Goal: Task Accomplishment & Management: Use online tool/utility

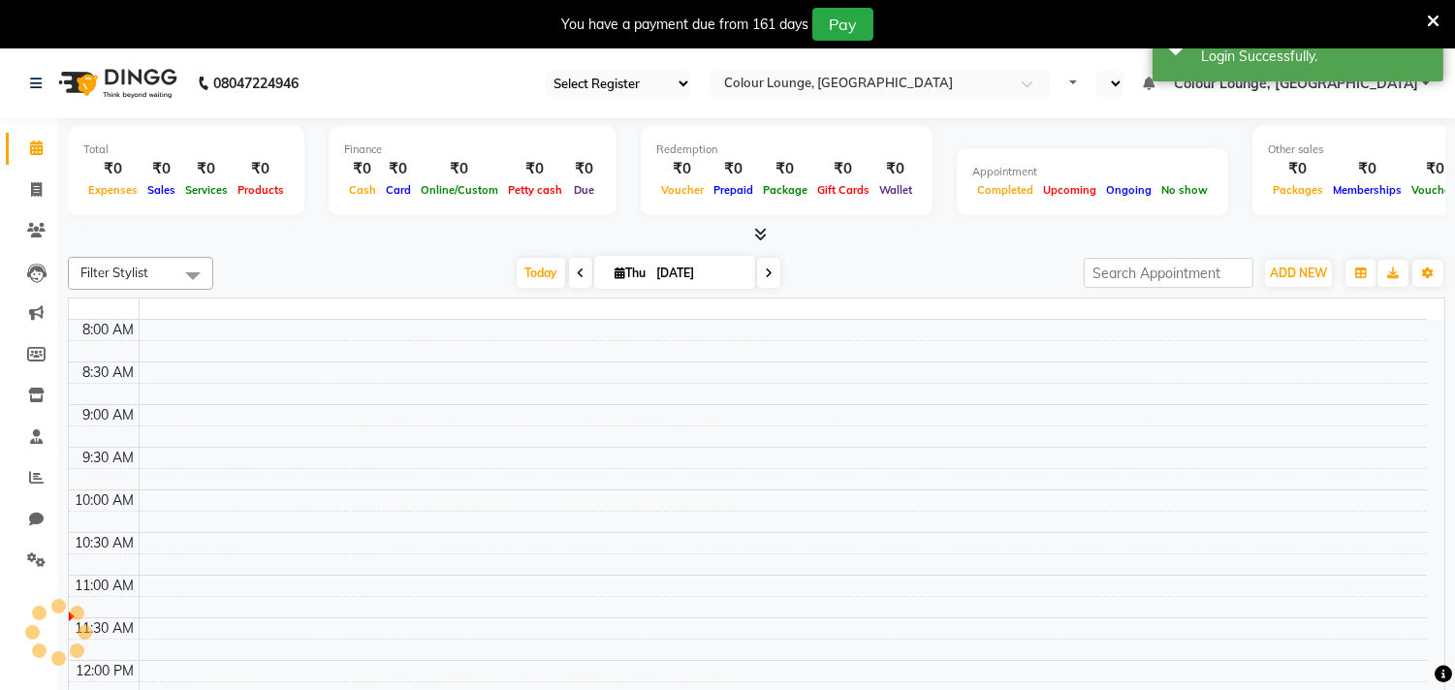
select select "83"
select select "en"
click at [1430, 15] on icon at bounding box center [1433, 21] width 13 height 17
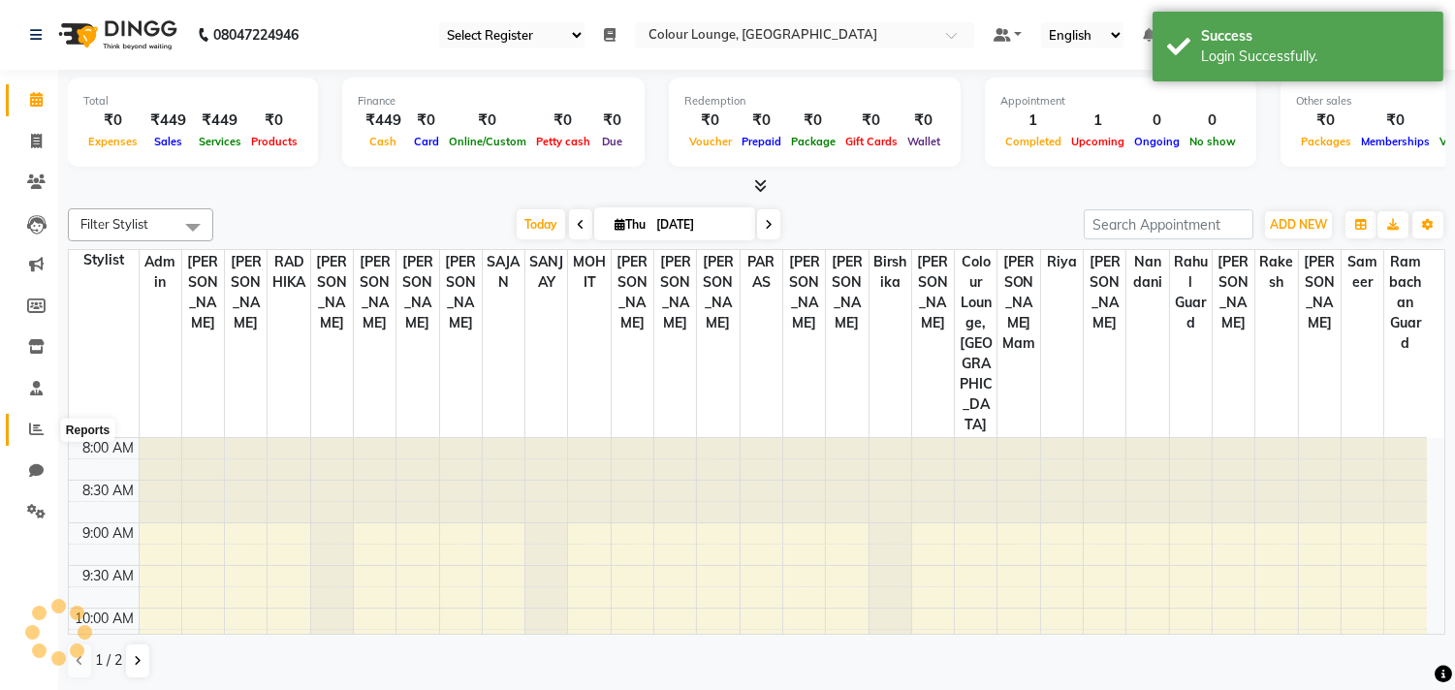
click at [32, 418] on link "Reports" at bounding box center [29, 430] width 47 height 32
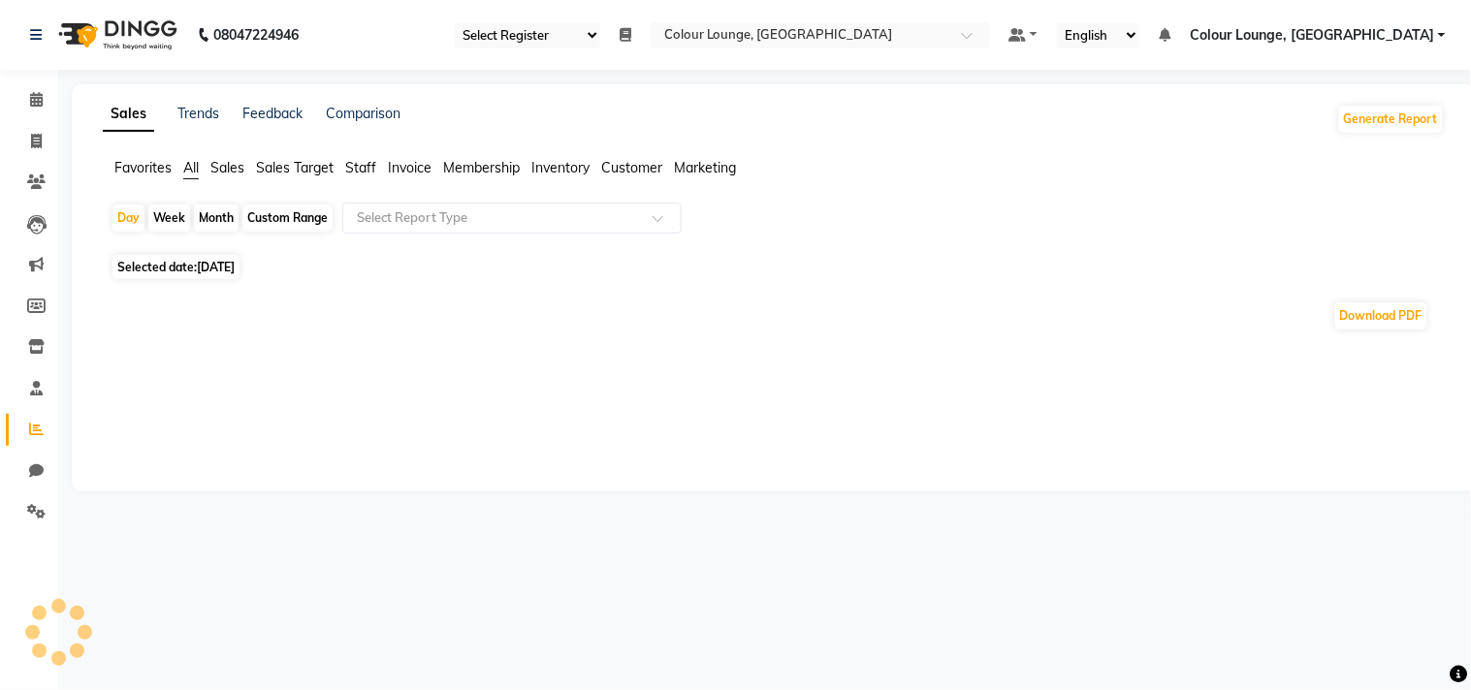
click at [366, 166] on span "Staff" at bounding box center [360, 167] width 31 height 17
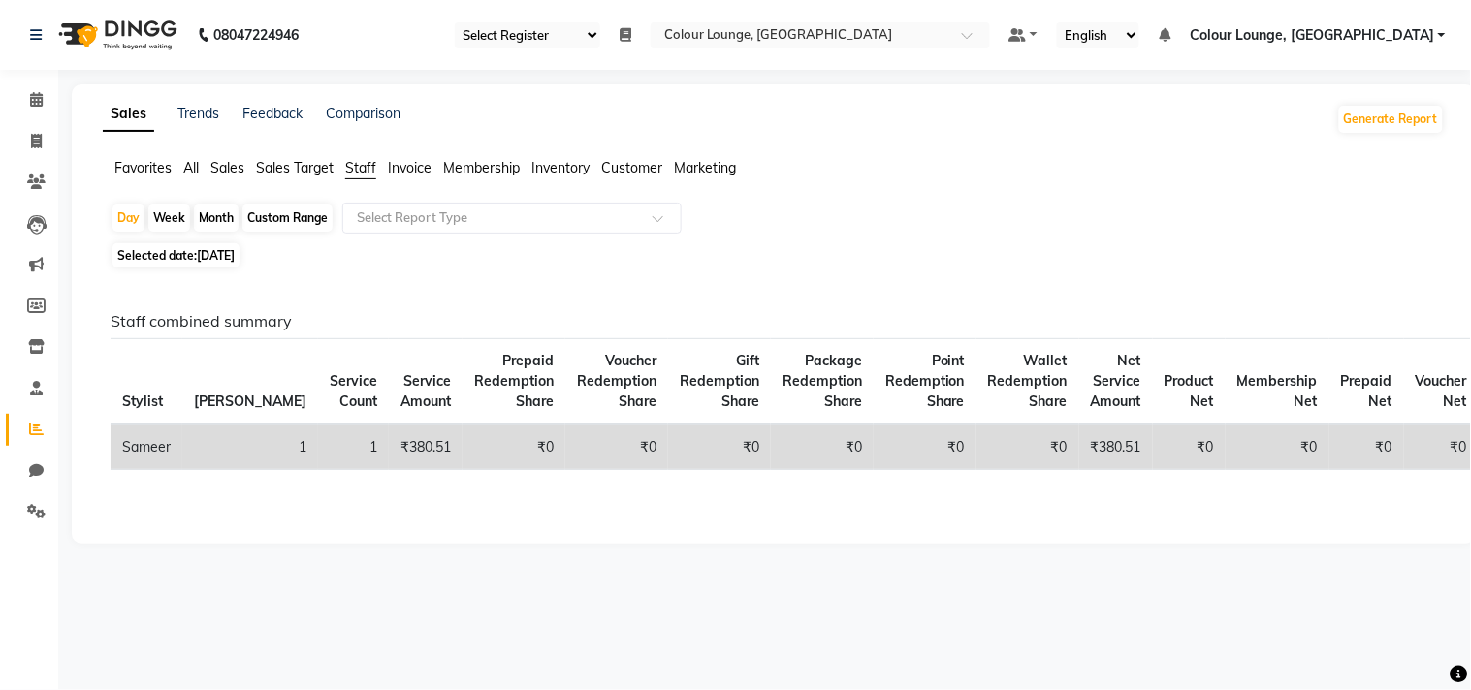
click at [207, 214] on div "Month" at bounding box center [216, 218] width 45 height 27
select select "9"
select select "2025"
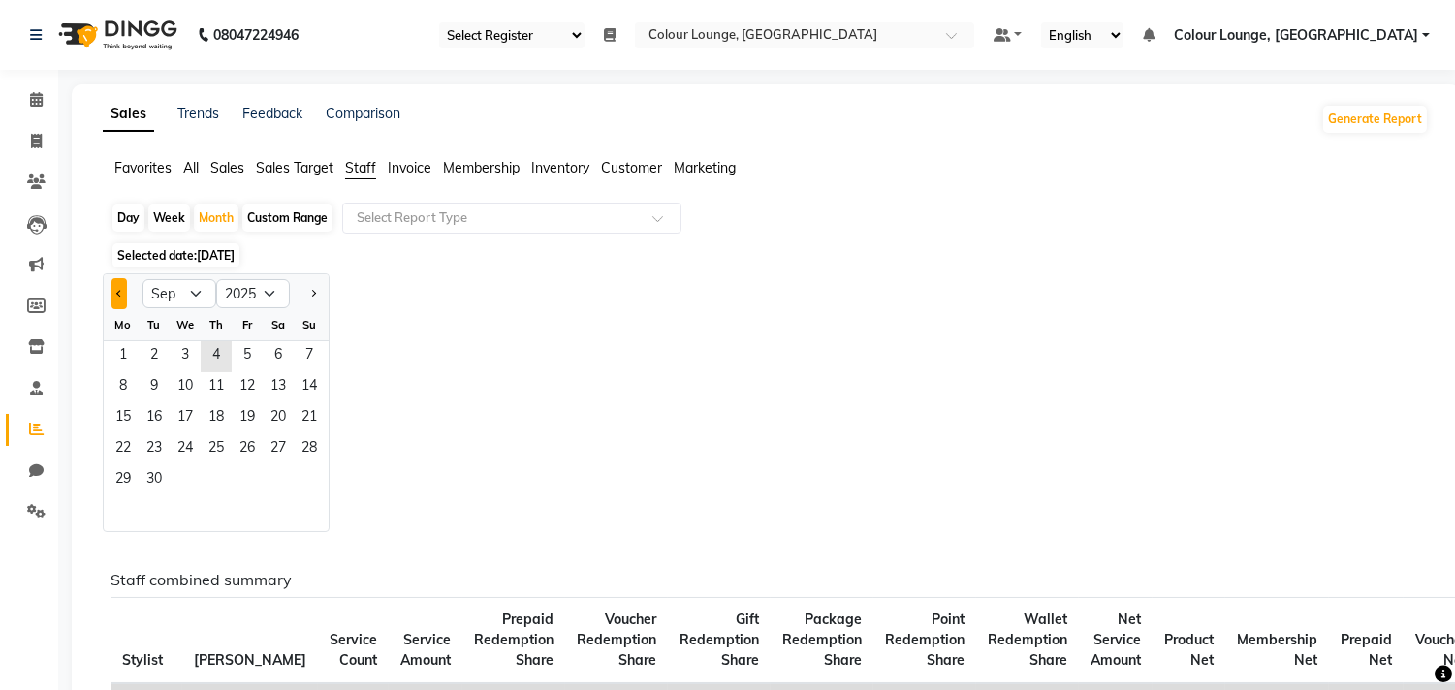
click at [118, 294] on span "Previous month" at bounding box center [119, 293] width 7 height 7
select select "8"
click at [185, 375] on span "6" at bounding box center [185, 387] width 31 height 31
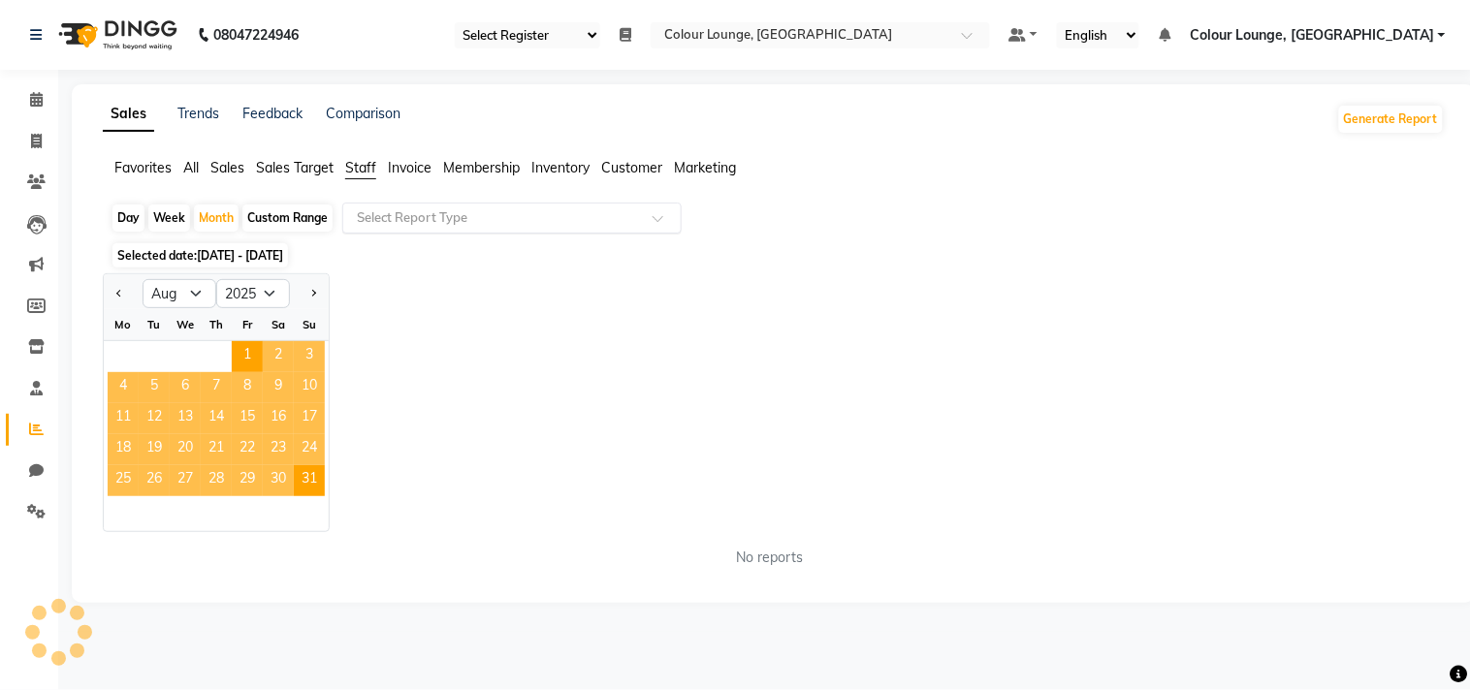
click at [447, 208] on input "text" at bounding box center [492, 217] width 279 height 19
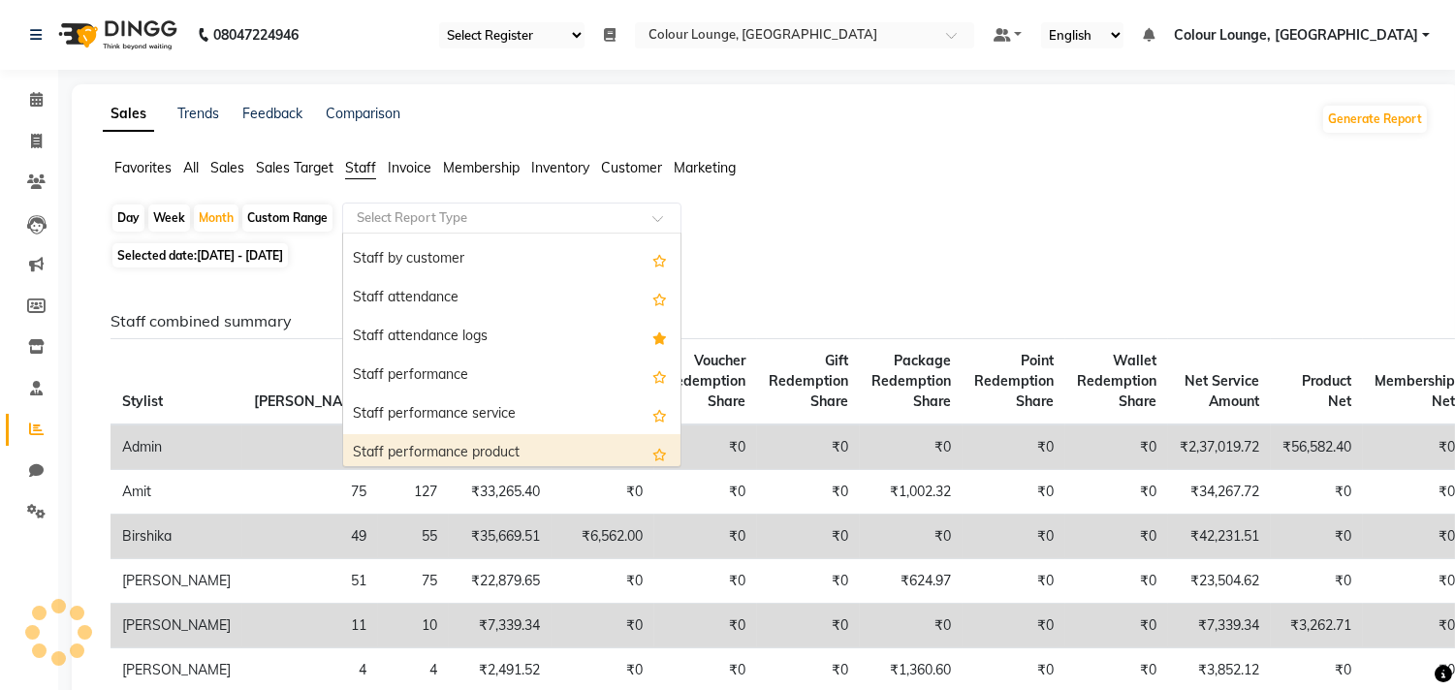
scroll to position [155, 0]
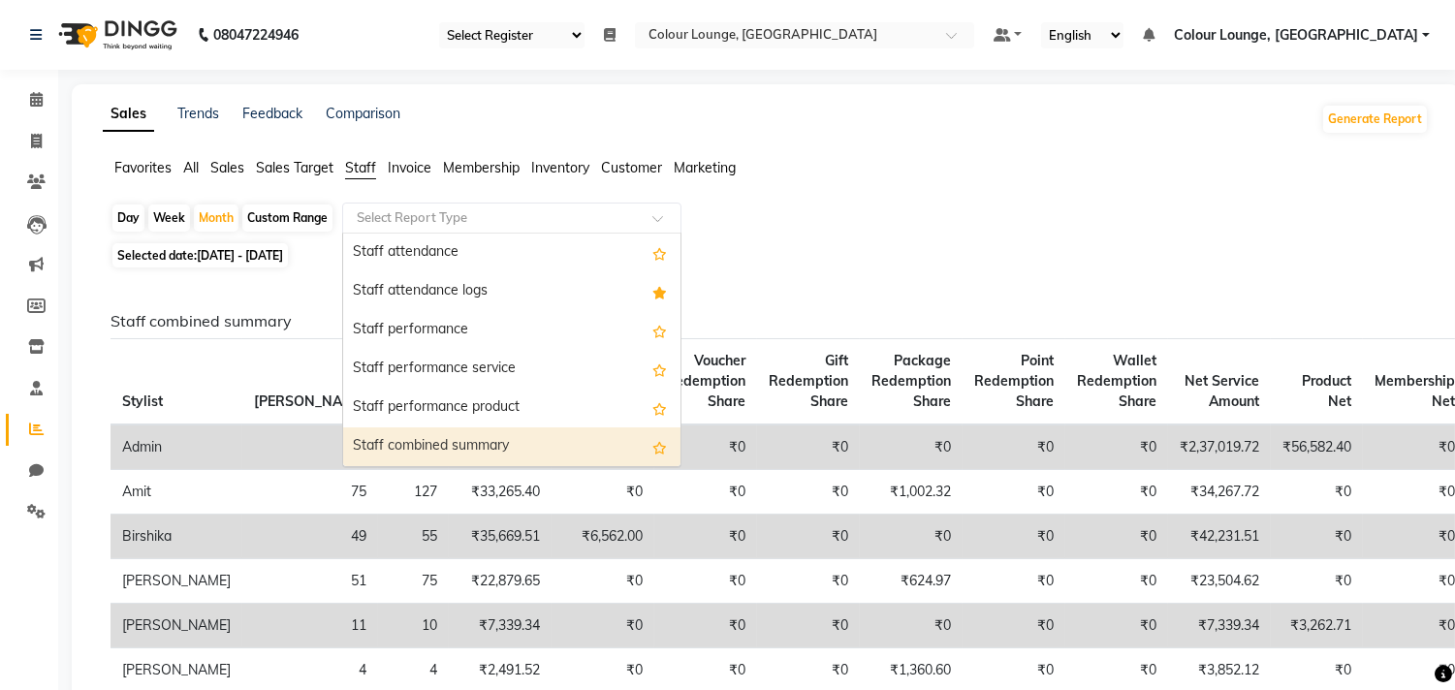
click at [441, 447] on div "Staff combined summary" at bounding box center [511, 446] width 337 height 39
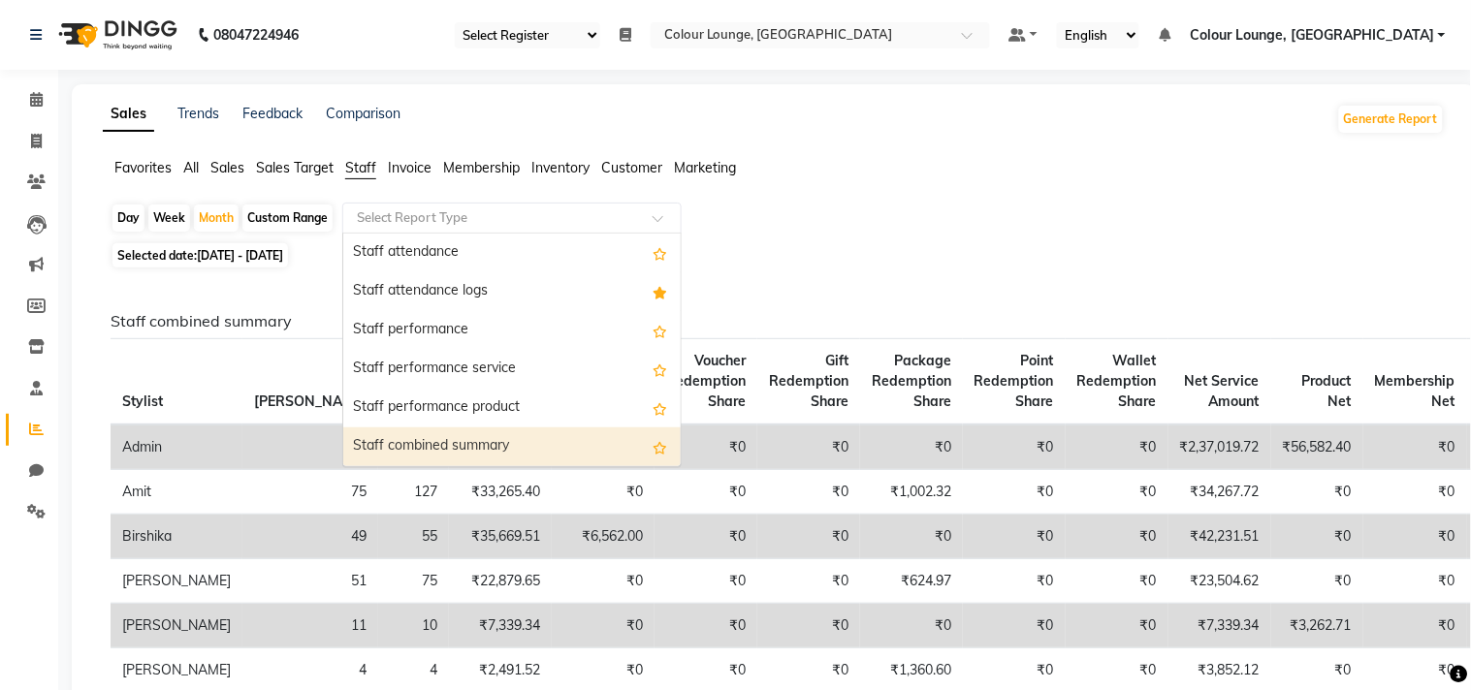
select select "full_report"
select select "csv"
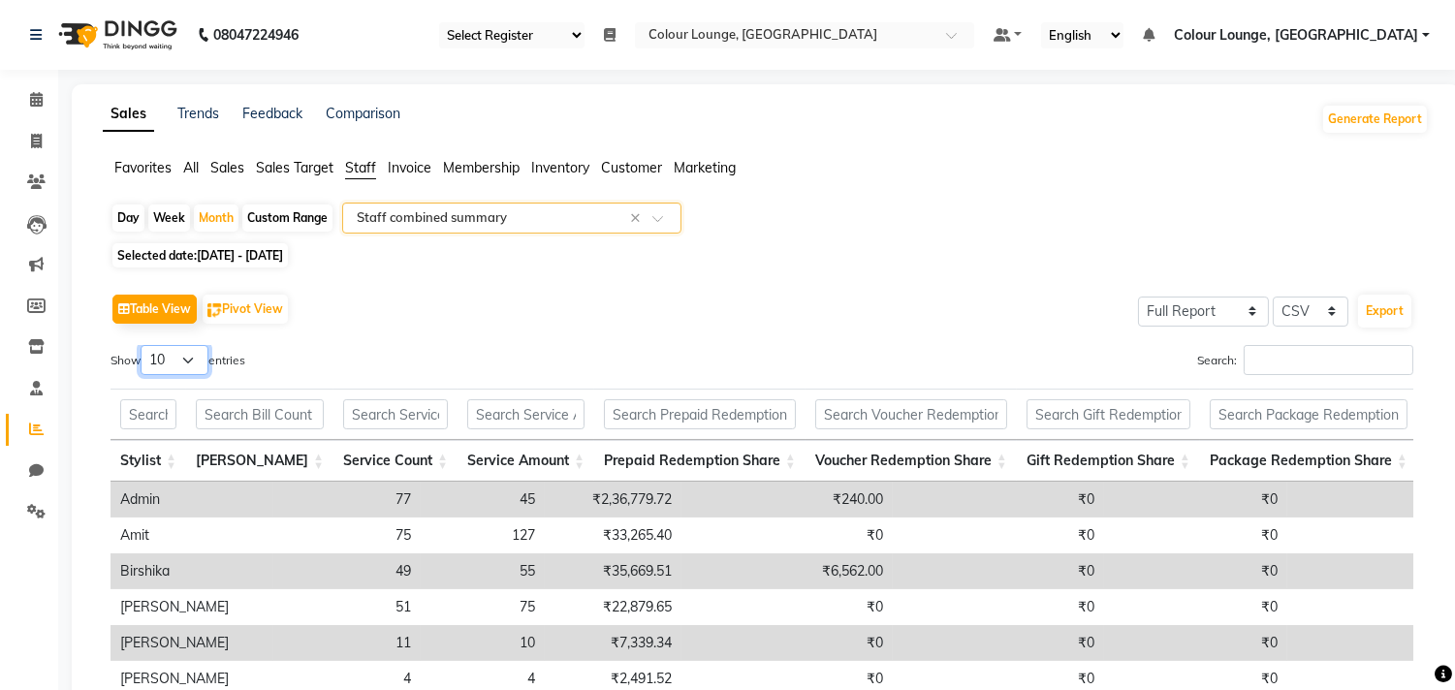
drag, startPoint x: 185, startPoint y: 357, endPoint x: 180, endPoint y: 371, distance: 15.3
click at [185, 360] on select "10 25 50 100" at bounding box center [175, 360] width 68 height 30
select select "100"
click at [143, 345] on select "10 25 50 100" at bounding box center [175, 360] width 68 height 30
click at [1379, 307] on button "Export" at bounding box center [1384, 311] width 53 height 33
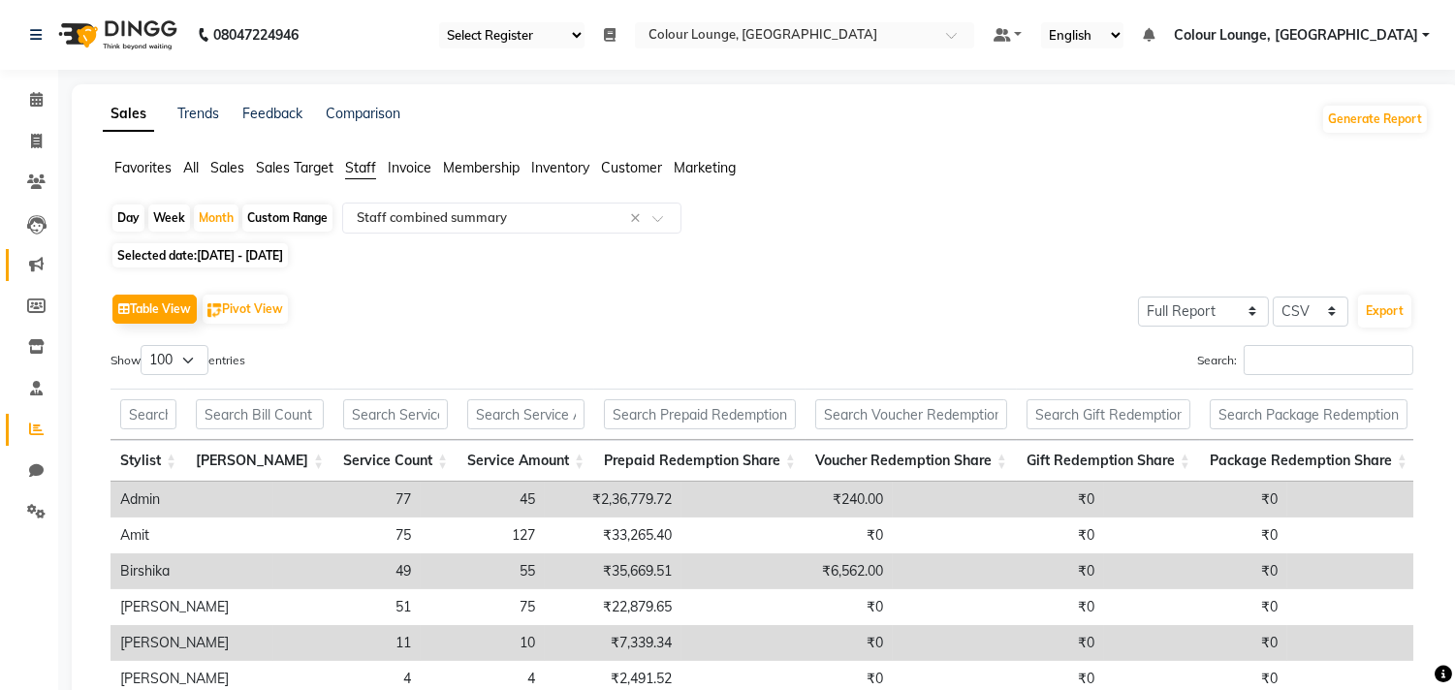
click at [34, 273] on span at bounding box center [36, 265] width 34 height 22
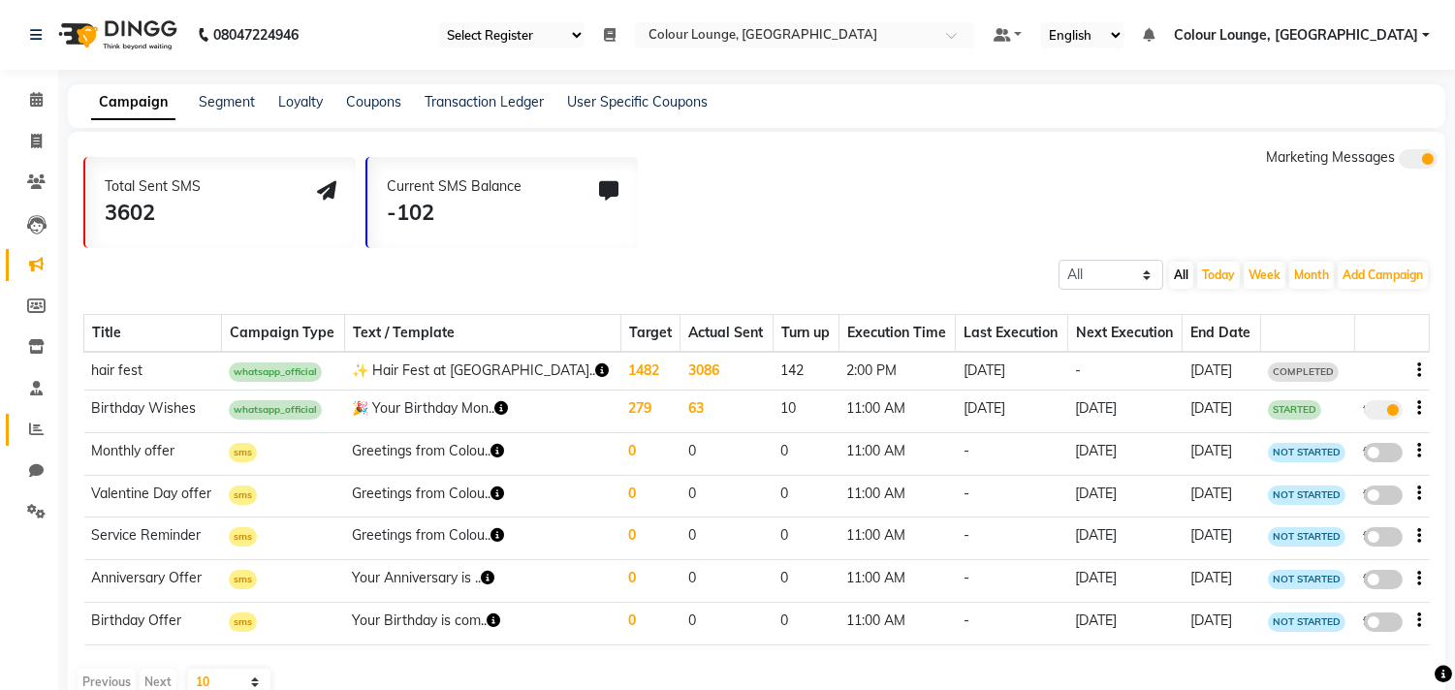
click at [37, 432] on icon at bounding box center [36, 429] width 15 height 15
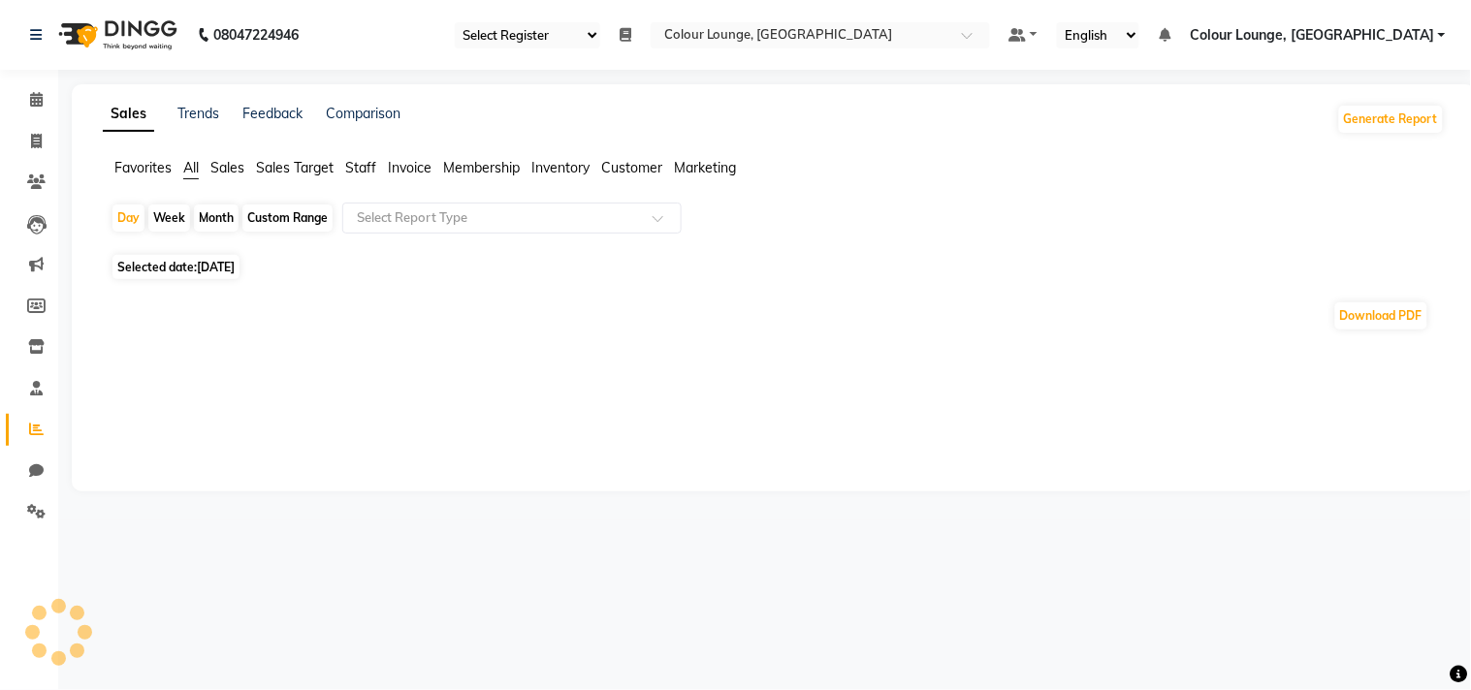
click at [124, 166] on span "Favorites" at bounding box center [142, 167] width 57 height 17
click at [402, 218] on input "text" at bounding box center [492, 217] width 279 height 19
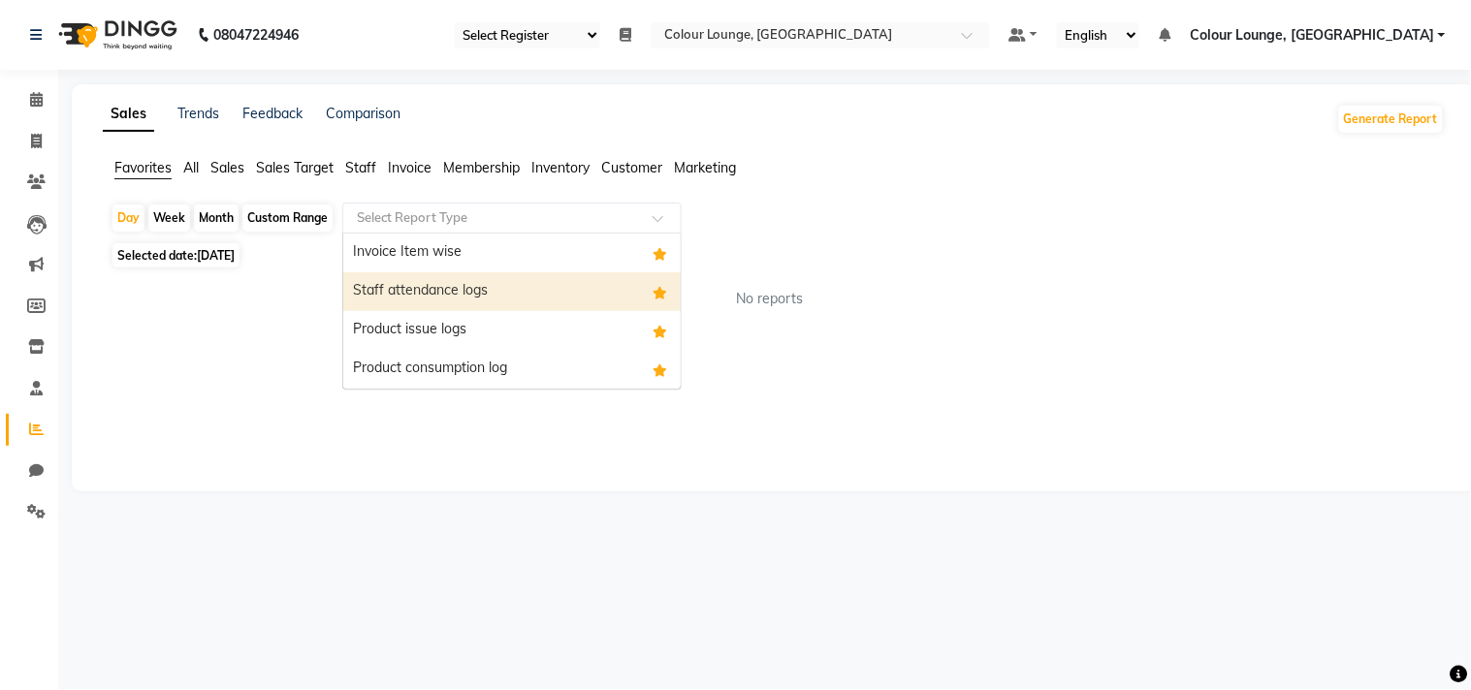
click at [412, 297] on div "Staff attendance logs" at bounding box center [511, 291] width 337 height 39
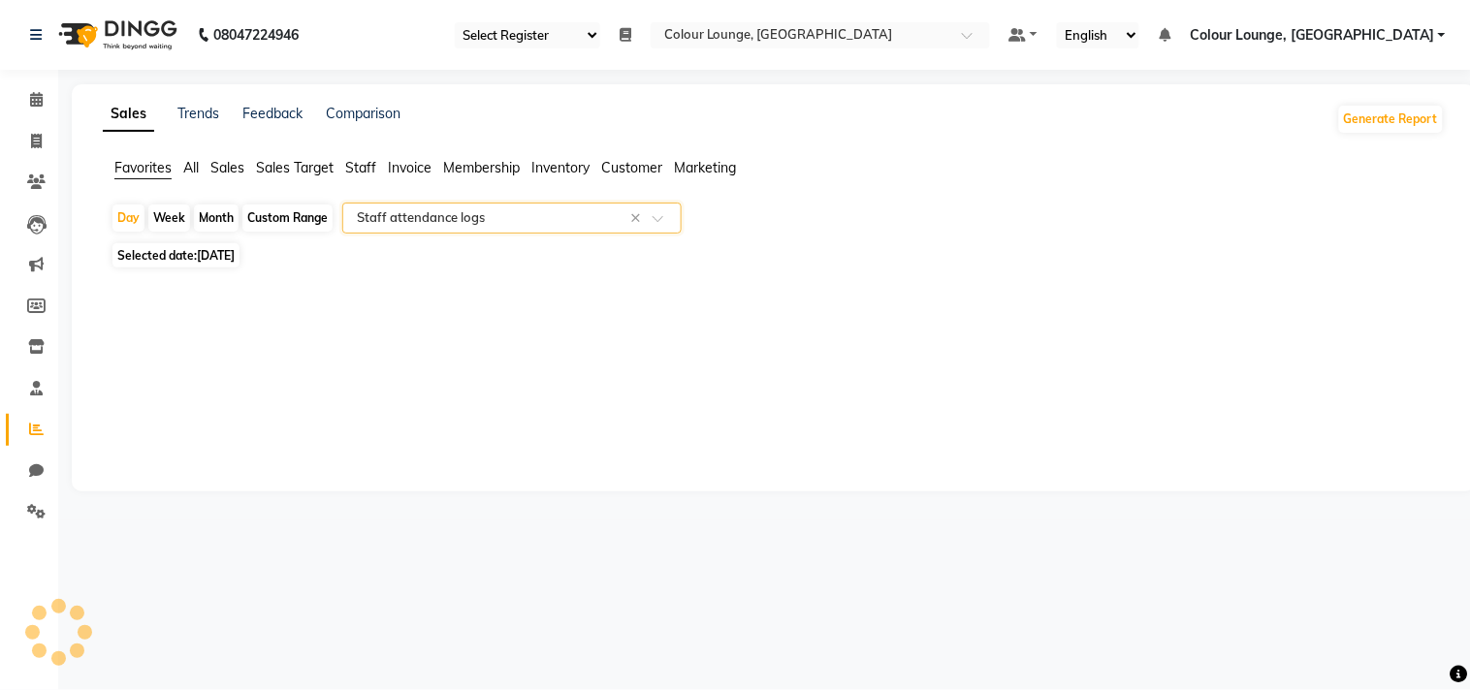
click at [216, 225] on div "Month" at bounding box center [216, 218] width 45 height 27
select select "9"
select select "2025"
select select "full_report"
select select "csv"
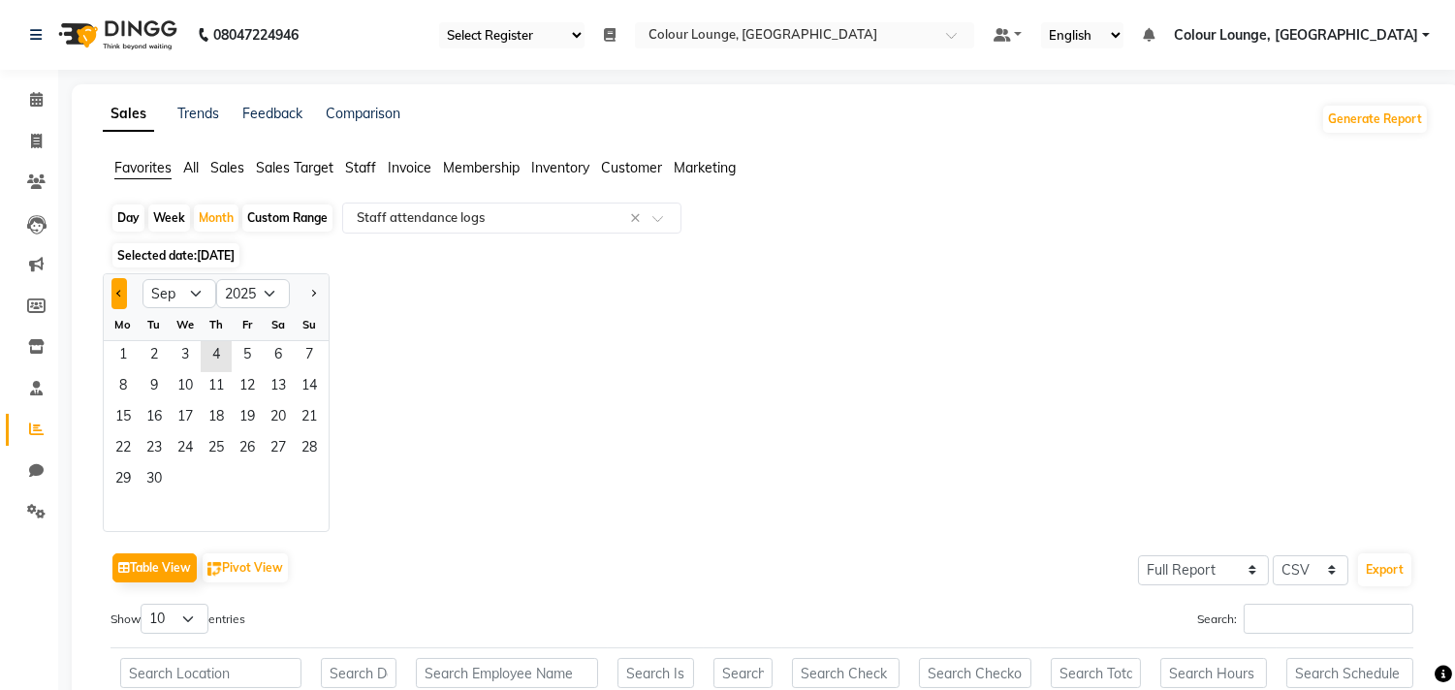
click at [117, 291] on span "Previous month" at bounding box center [119, 293] width 7 height 7
select select "8"
click at [206, 378] on span "7" at bounding box center [216, 387] width 31 height 31
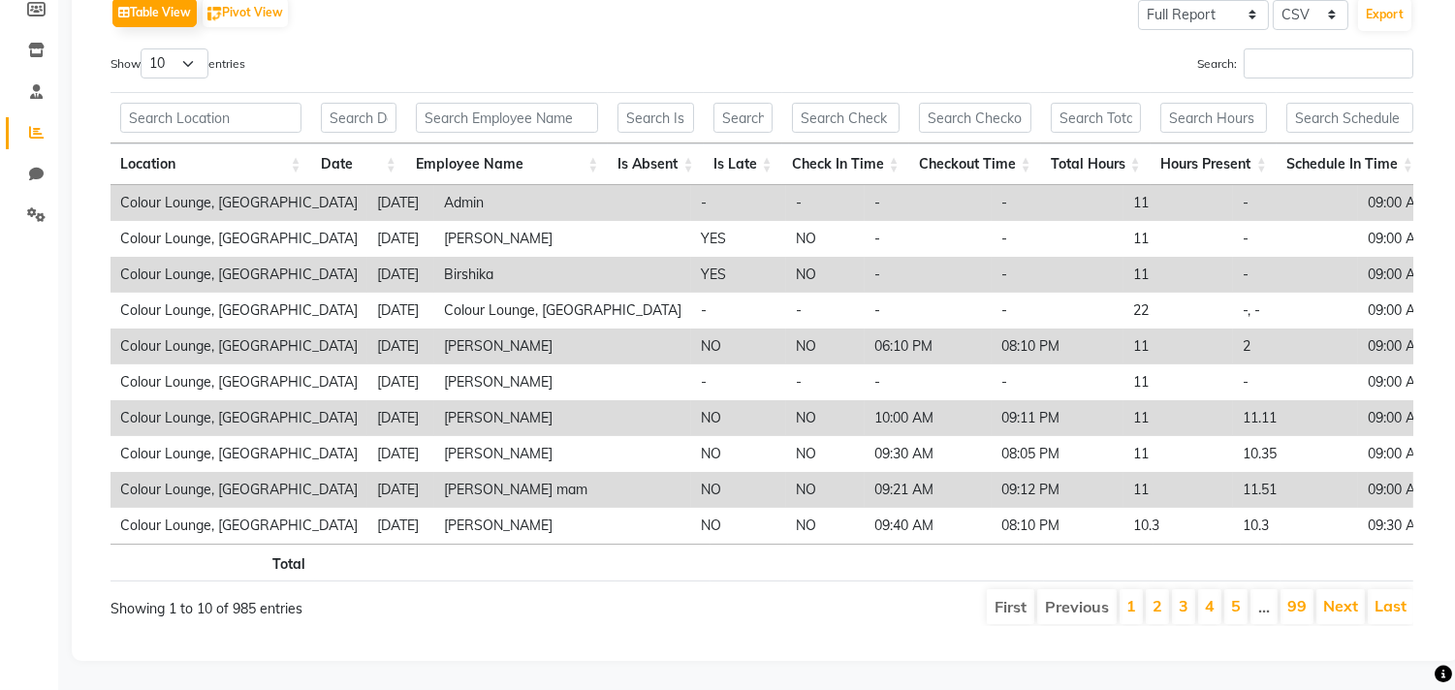
scroll to position [330, 0]
click at [152, 48] on select "10 25 50 100" at bounding box center [175, 63] width 68 height 30
select select "100"
click at [143, 48] on select "10 25 50 100" at bounding box center [175, 63] width 68 height 30
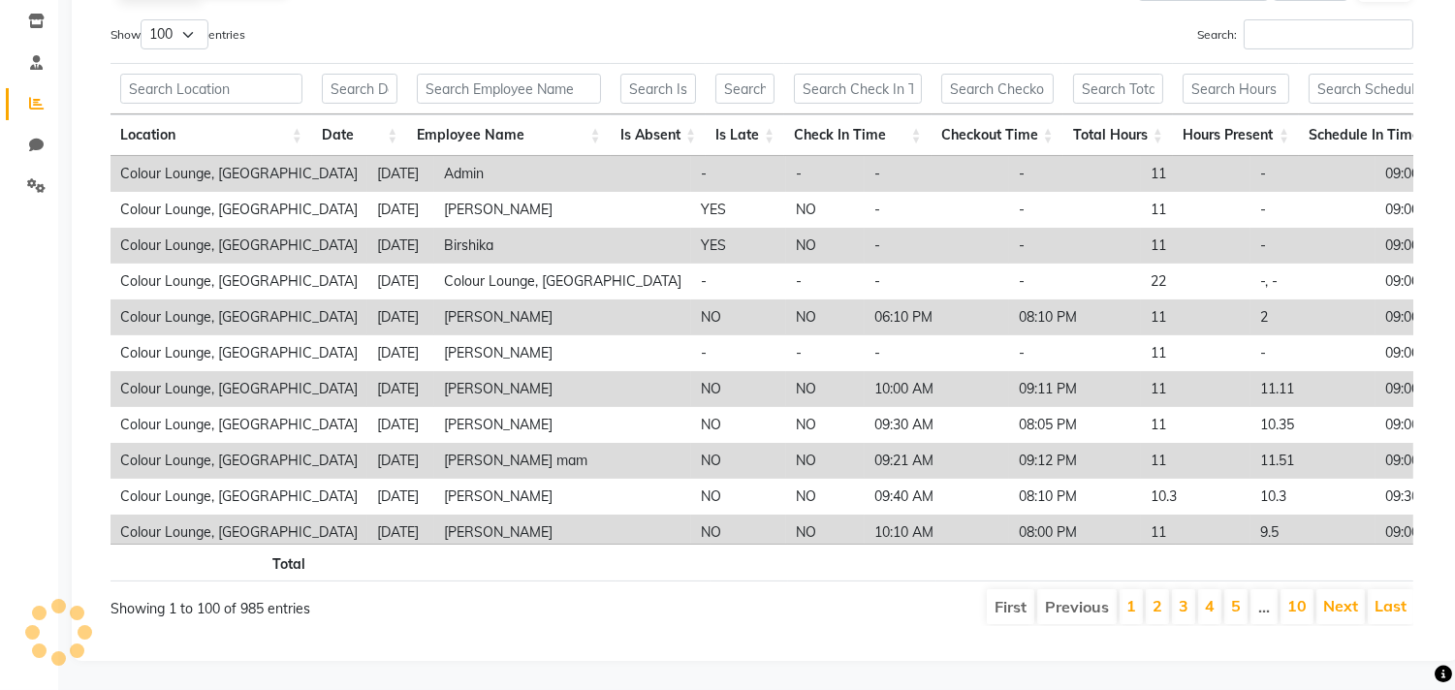
click at [481, 65] on th at bounding box center [508, 88] width 203 height 51
click at [481, 75] on input "text" at bounding box center [508, 89] width 183 height 30
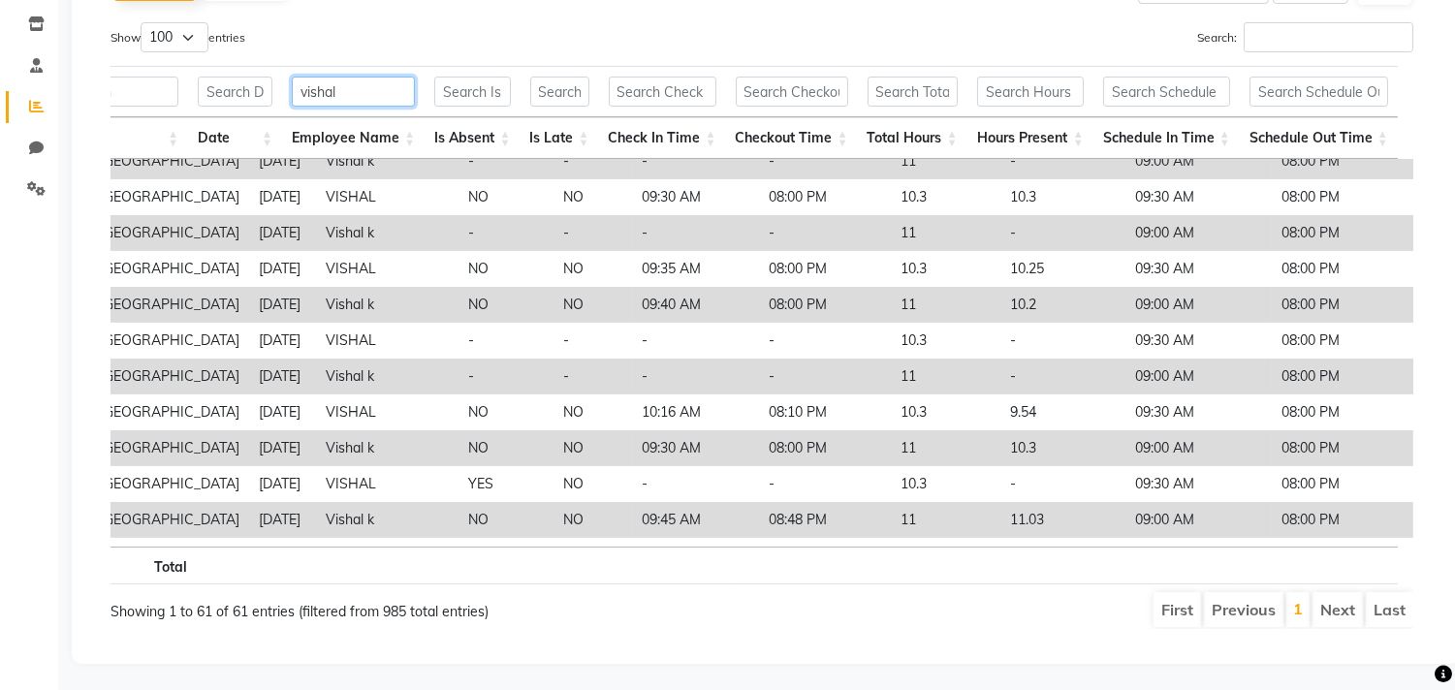
scroll to position [0, 118]
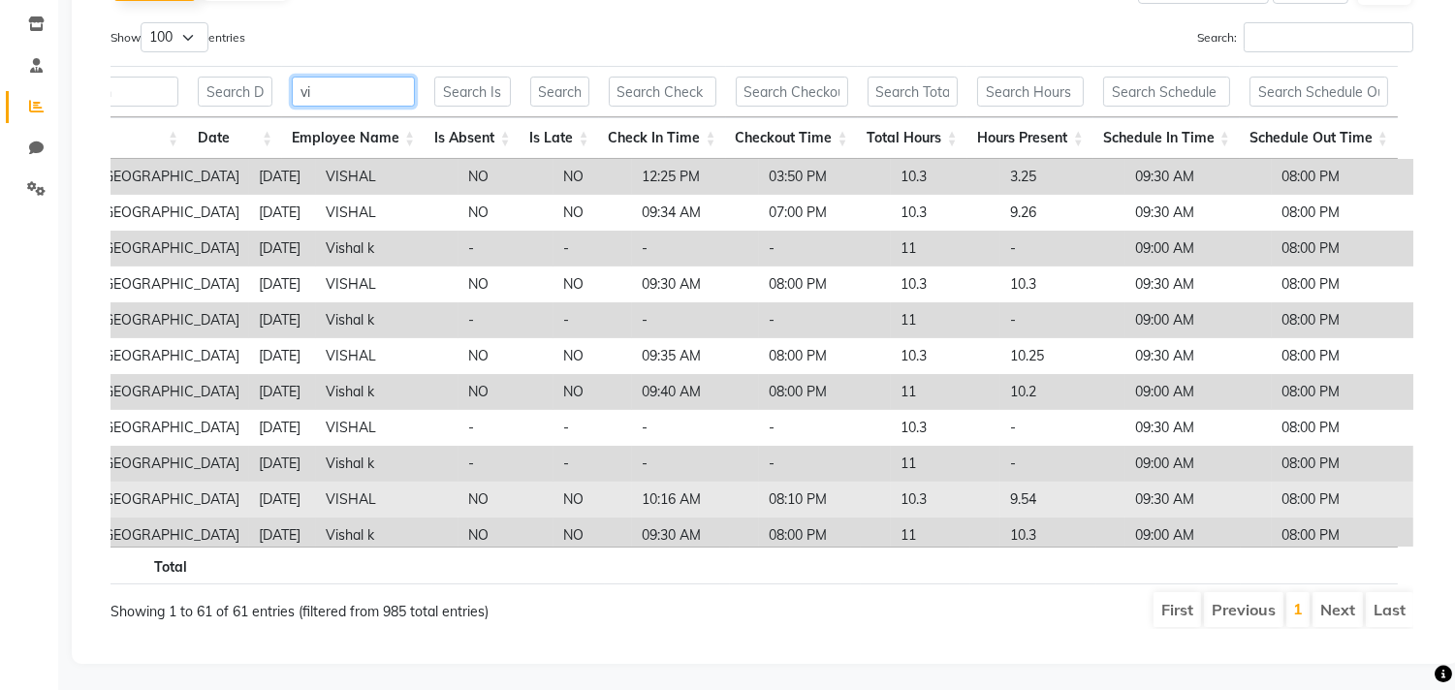
type input "v"
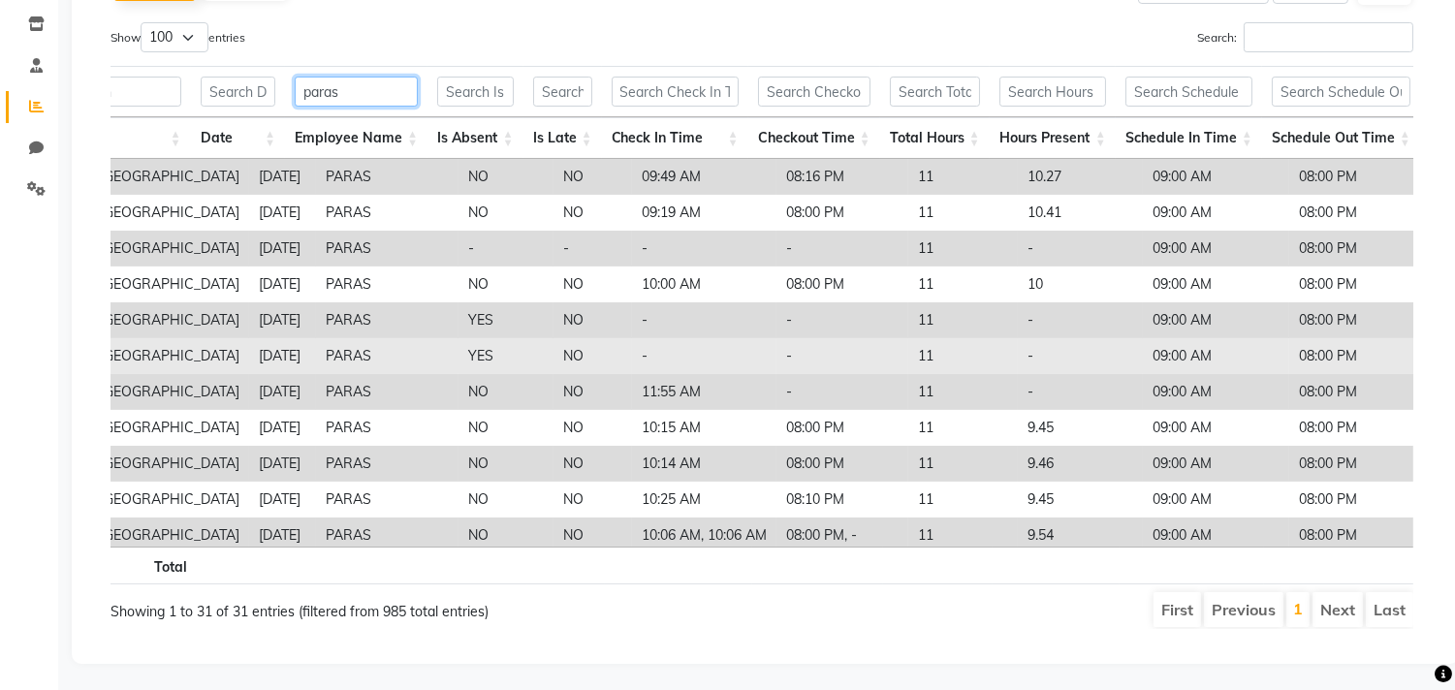
scroll to position [739, 118]
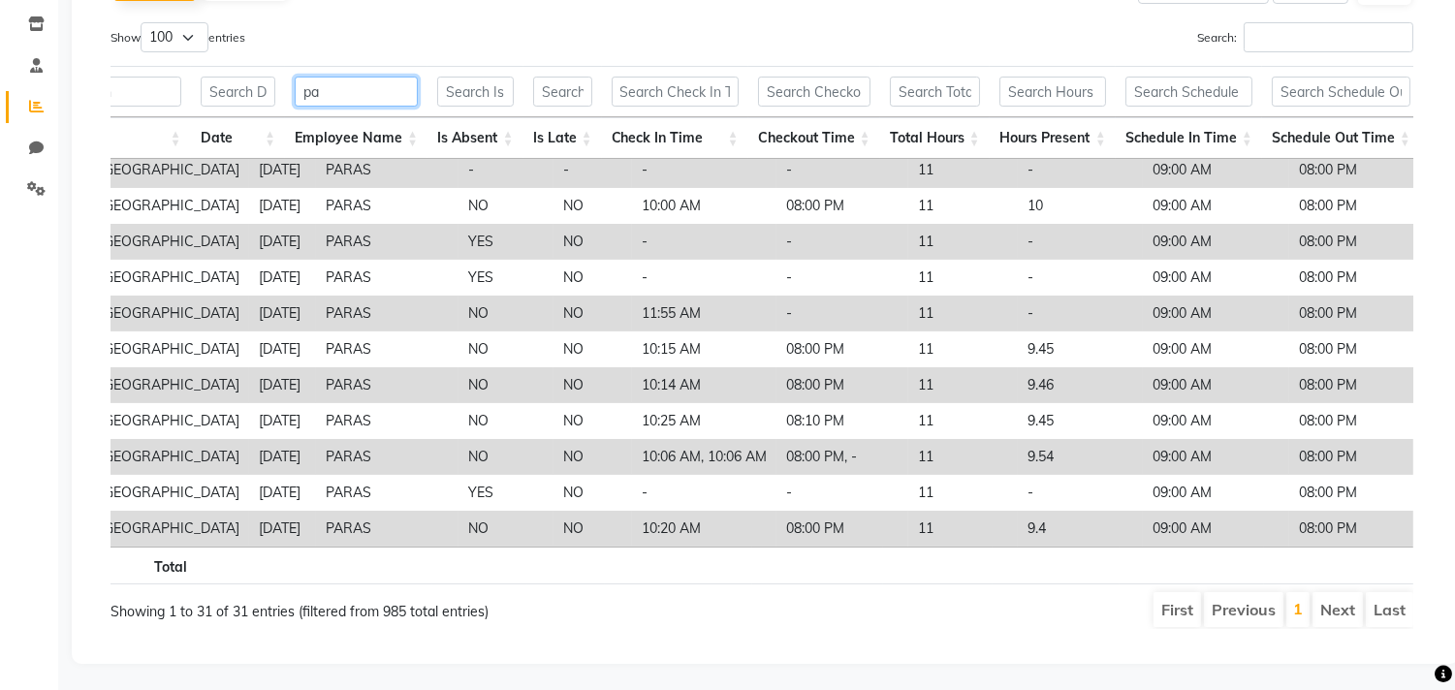
type input "p"
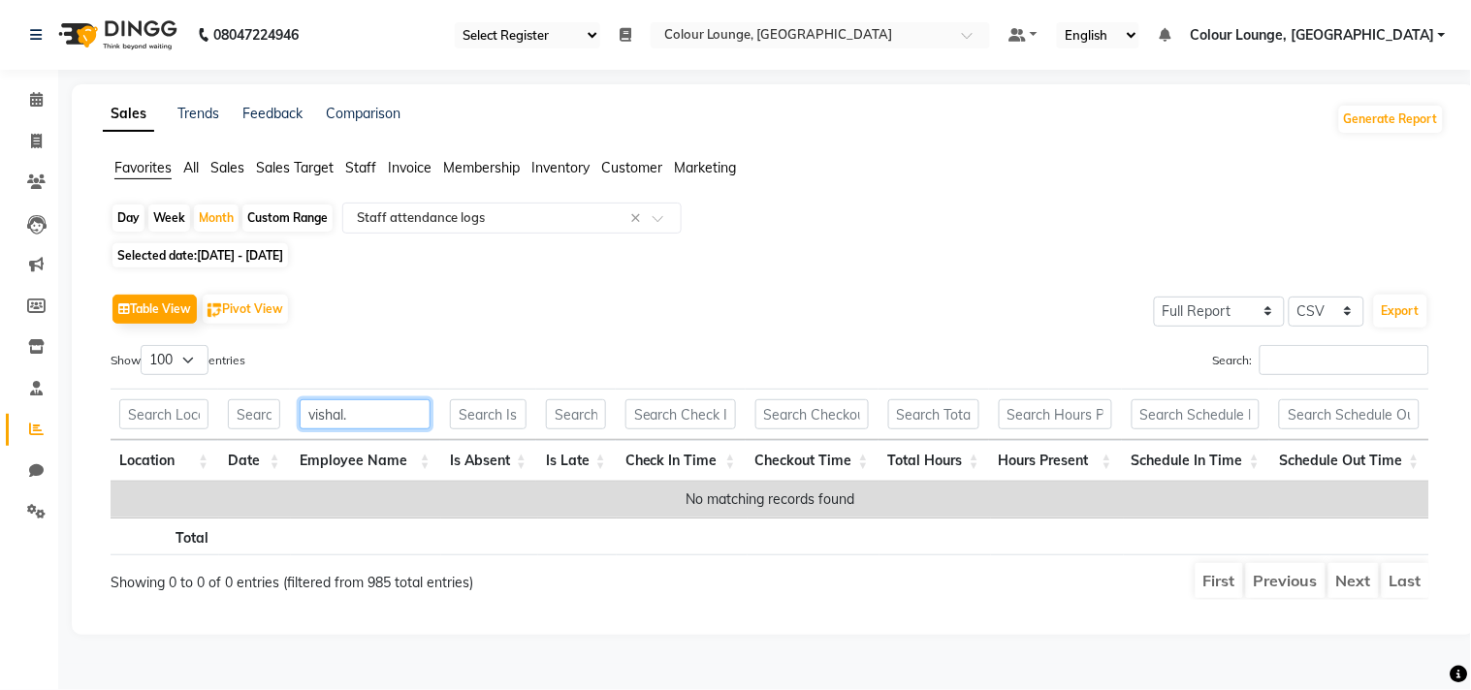
scroll to position [0, 0]
type input "vishal."
